Goal: Navigation & Orientation: Find specific page/section

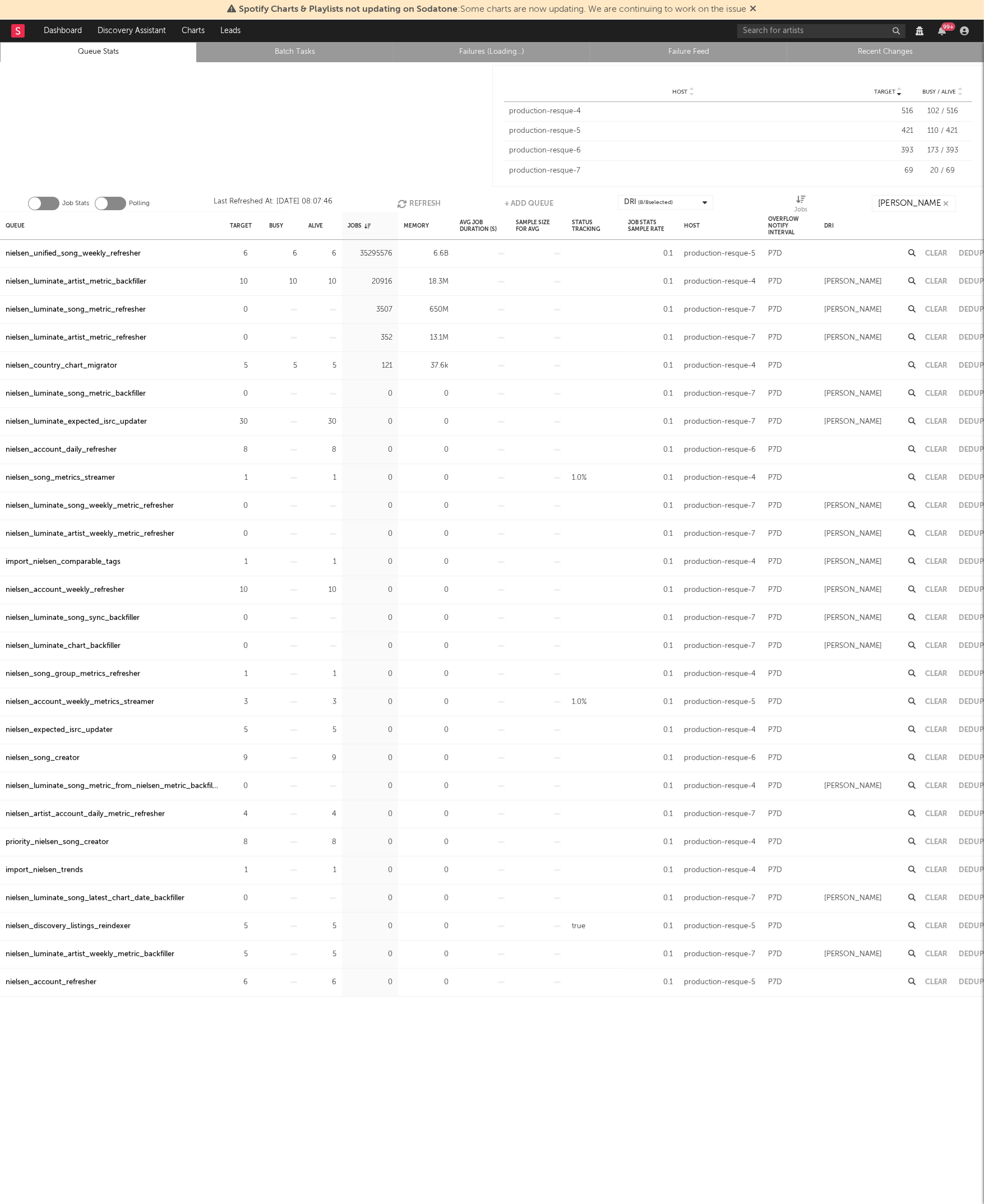
click at [889, 64] on div "Target Host Target Busy / Alive Host Target Busy / Alive Host production-resque…" at bounding box center [738, 126] width 492 height 127
click at [883, 50] on link "Recent Changes" at bounding box center [885, 52] width 185 height 14
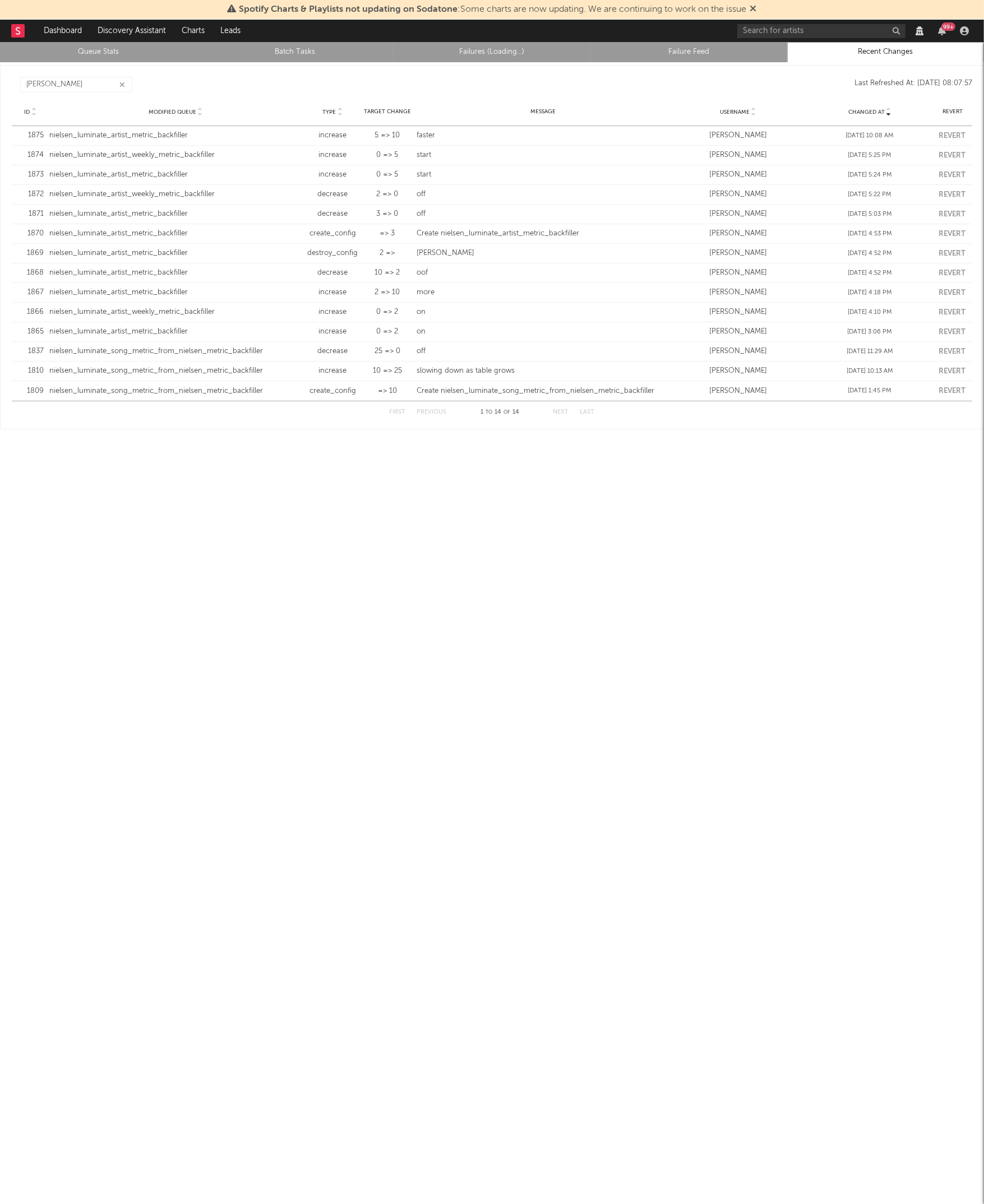
click at [73, 50] on link "Queue Stats" at bounding box center [98, 52] width 185 height 14
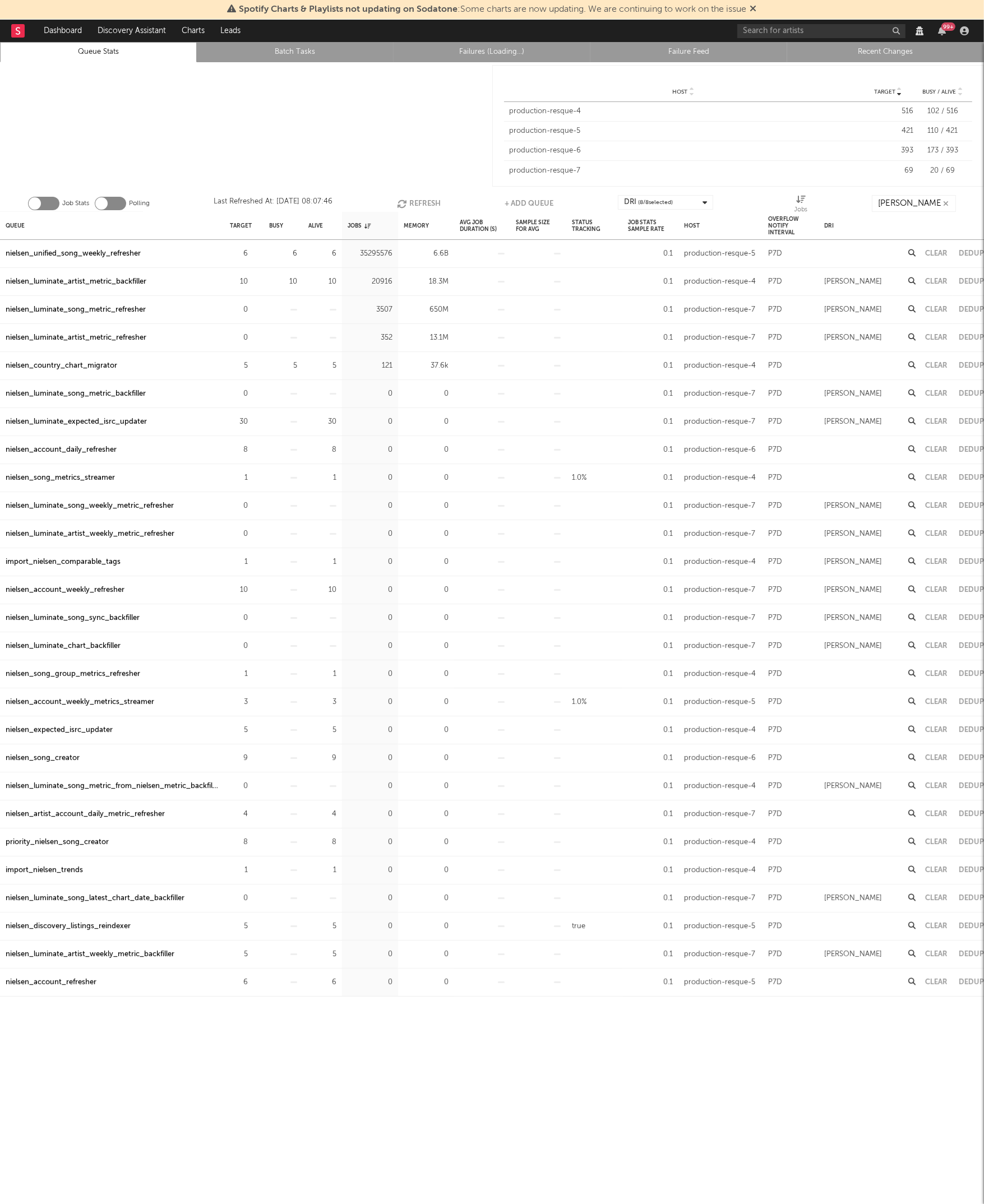
click at [861, 52] on link "Recent Changes" at bounding box center [885, 52] width 185 height 14
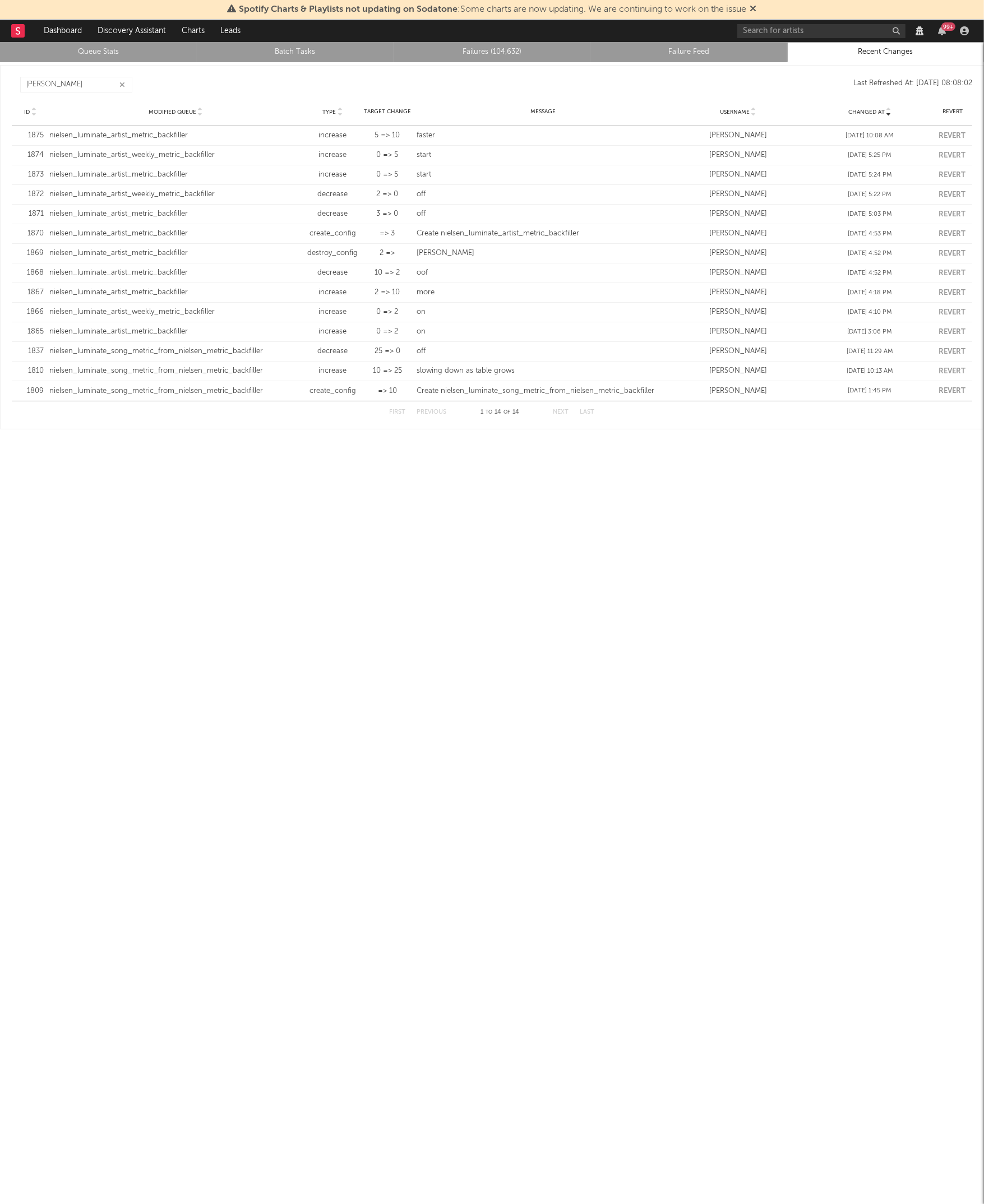
click at [461, 75] on div "[PERSON_NAME] Changed At ID Modified Queue Type Username Changed At Last Refres…" at bounding box center [492, 85] width 961 height 27
